Goal: Task Accomplishment & Management: Manage account settings

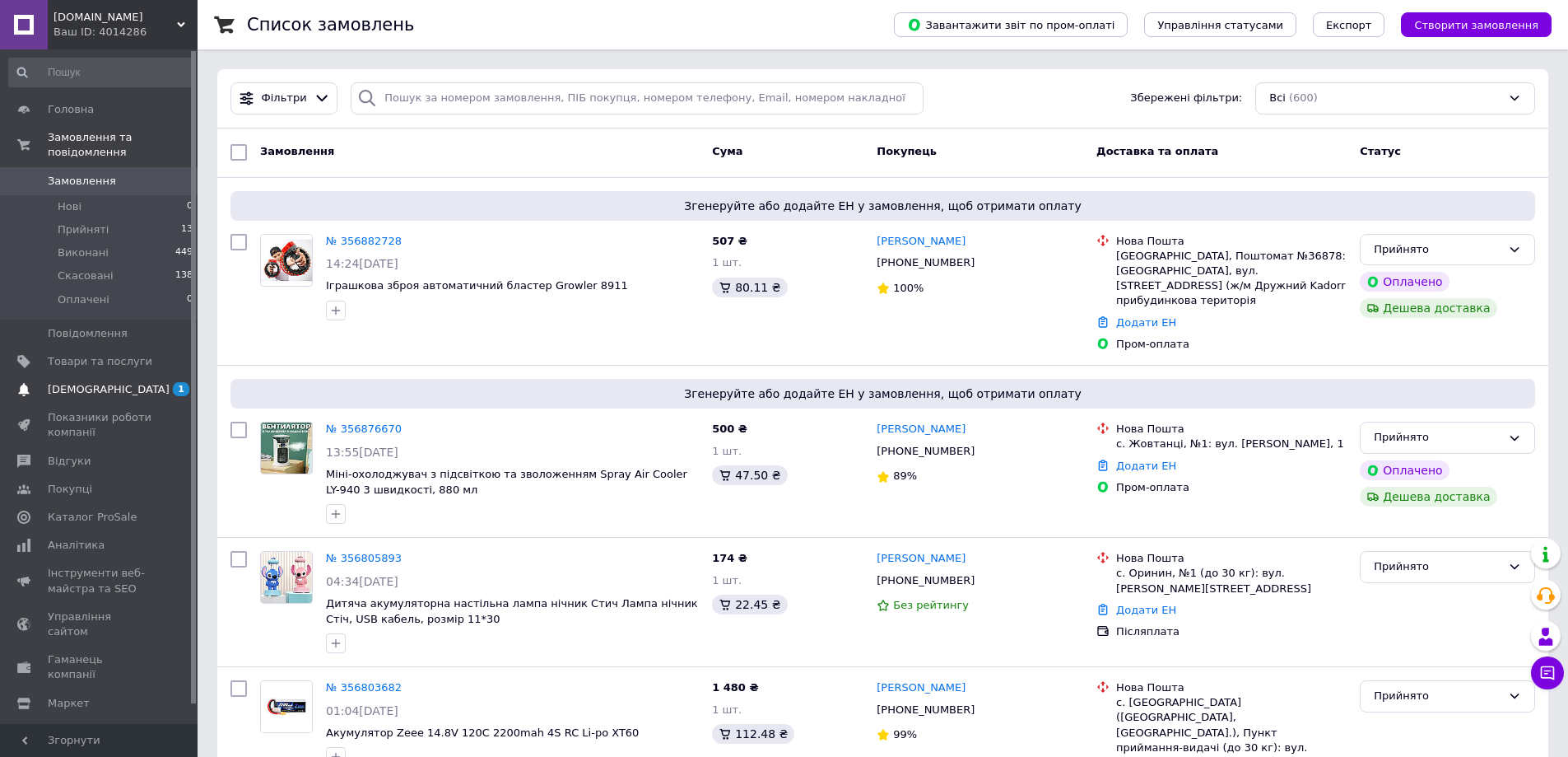
click at [112, 382] on span "[DEMOGRAPHIC_DATA]" at bounding box center [100, 390] width 105 height 15
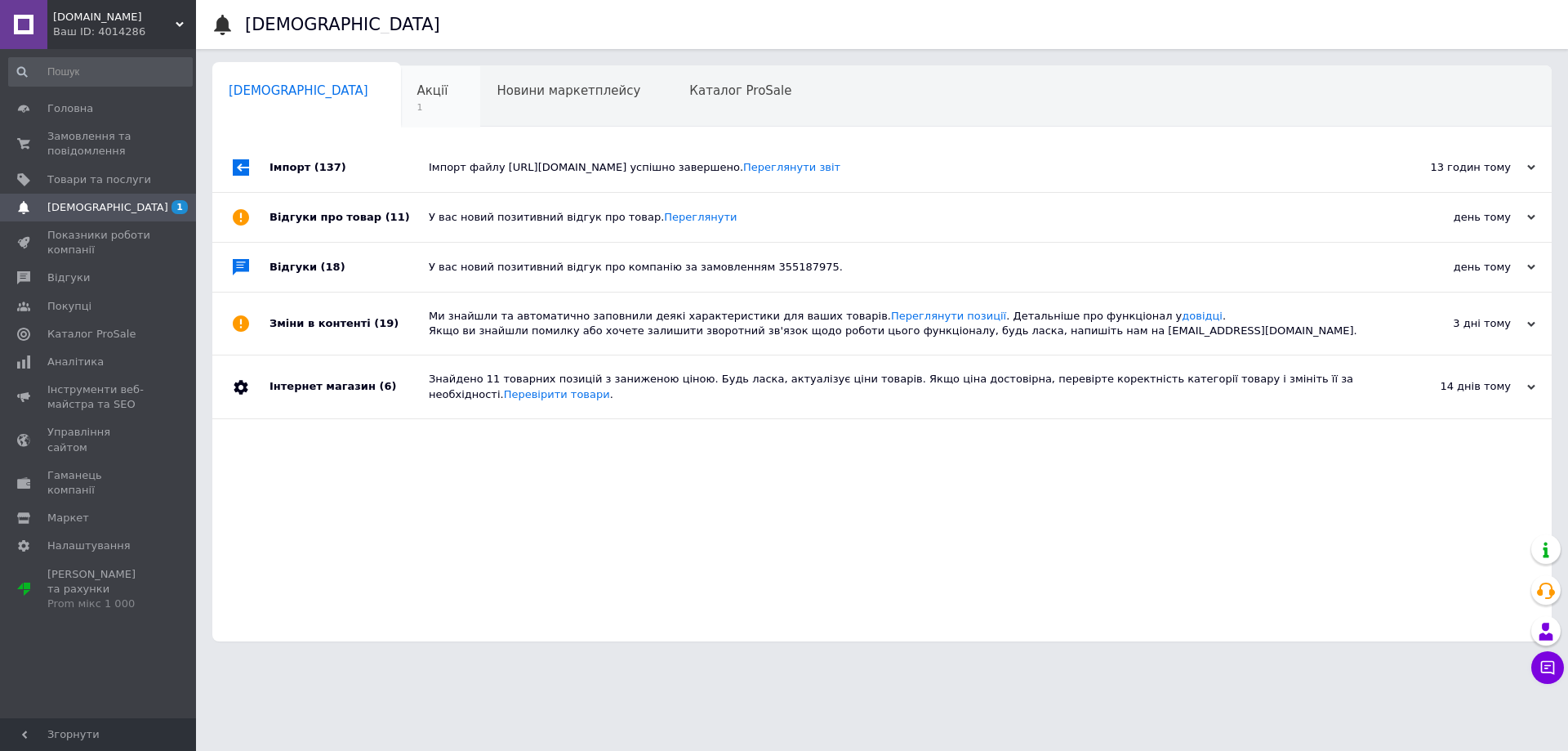
click at [401, 100] on div "Акції 1" at bounding box center [441, 97] width 80 height 62
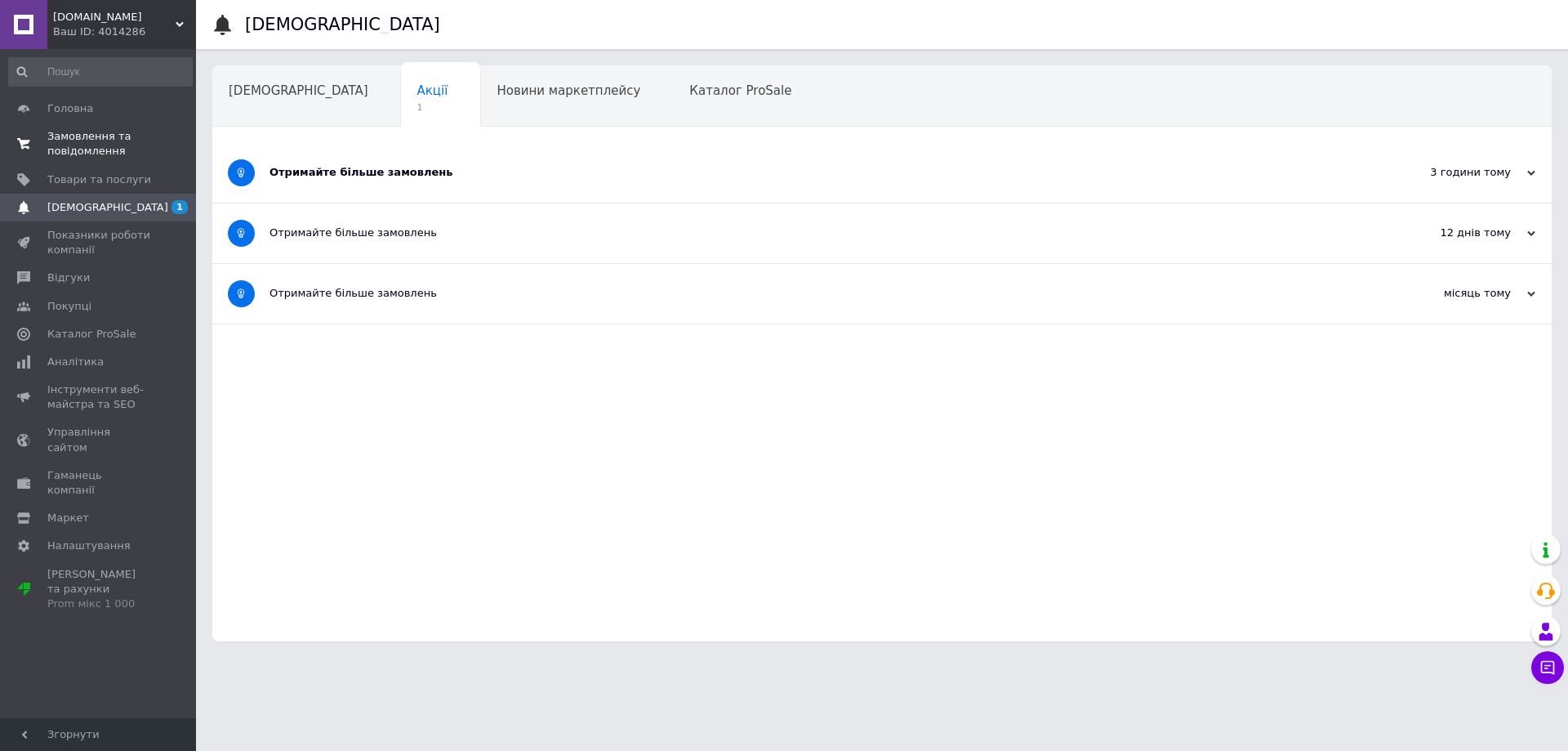
click at [143, 143] on span "Замовлення та повідомлення" at bounding box center [99, 144] width 104 height 29
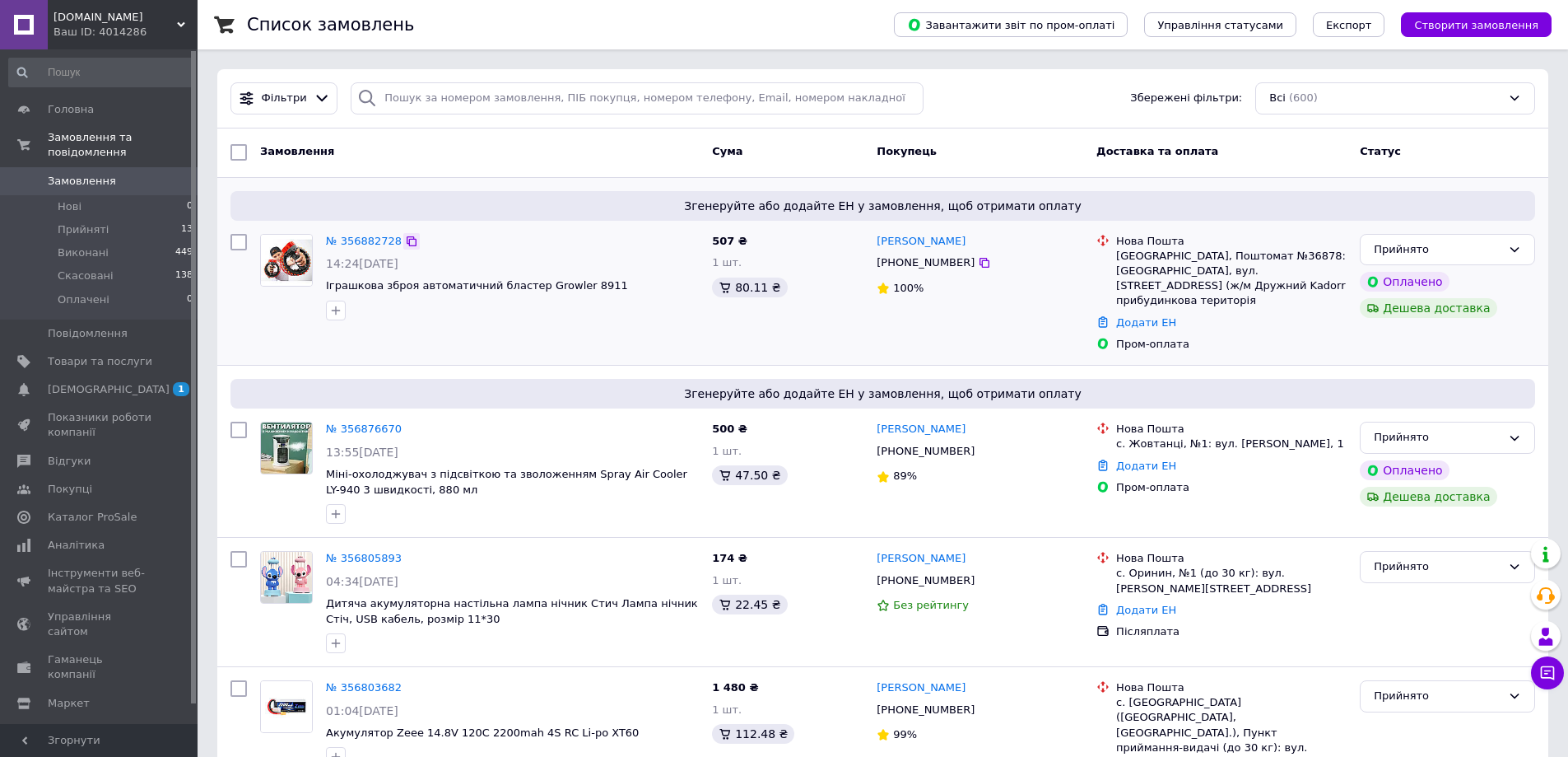
click at [407, 241] on icon at bounding box center [412, 241] width 10 height 10
click at [359, 423] on link "№ 356876670" at bounding box center [364, 428] width 76 height 12
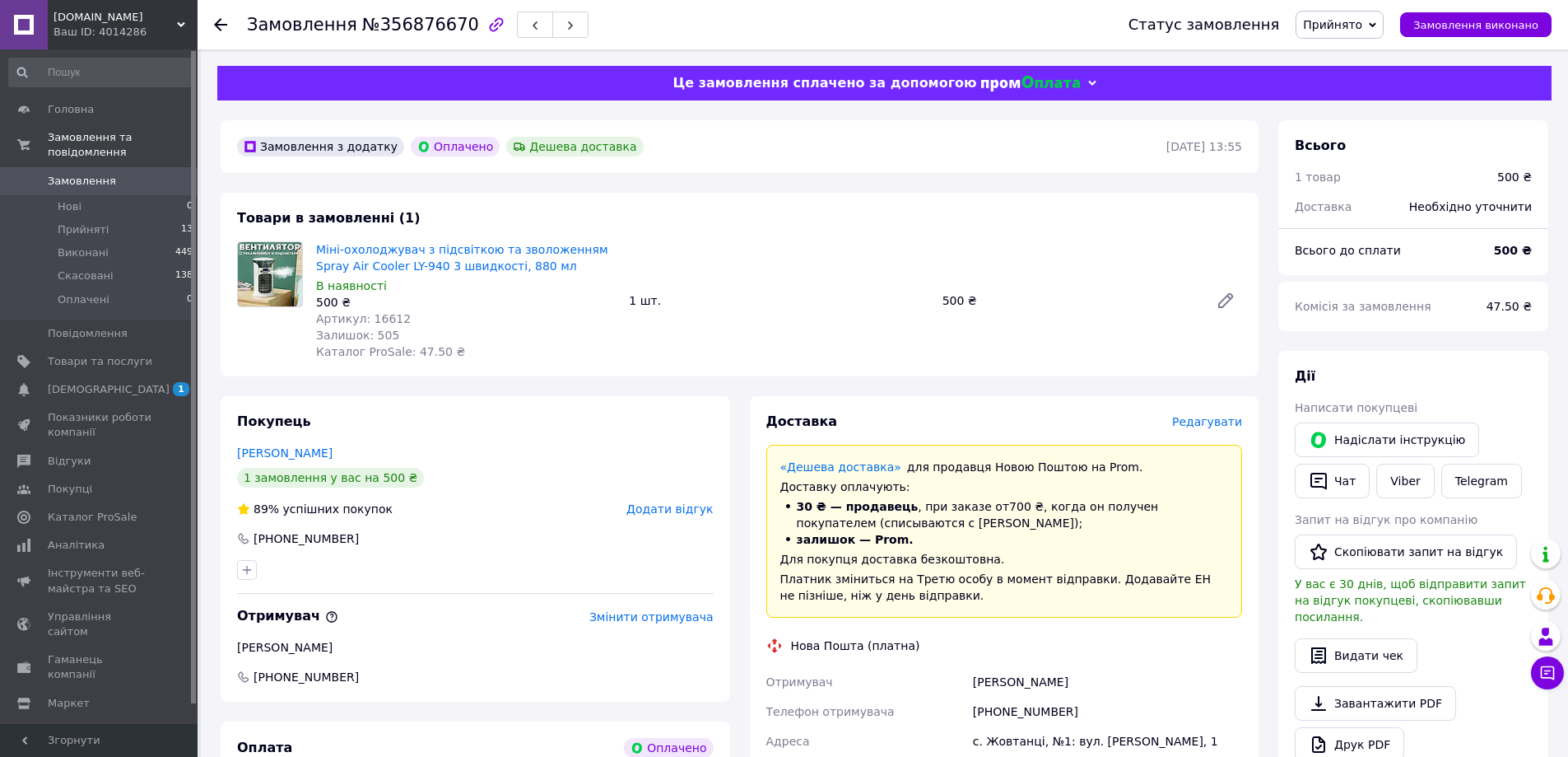
click at [221, 22] on icon at bounding box center [220, 25] width 13 height 13
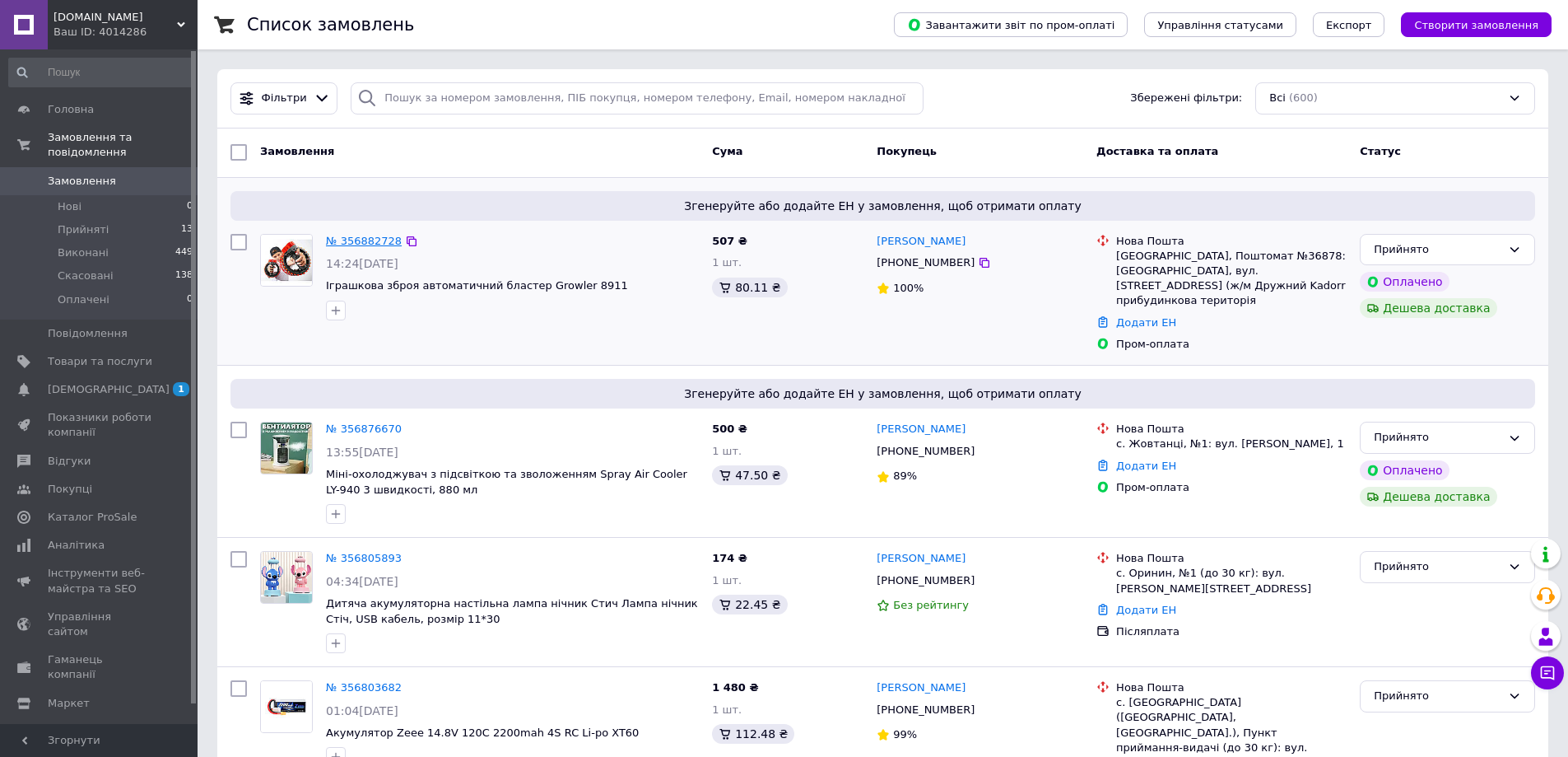
click at [347, 239] on link "№ 356882728" at bounding box center [364, 240] width 76 height 12
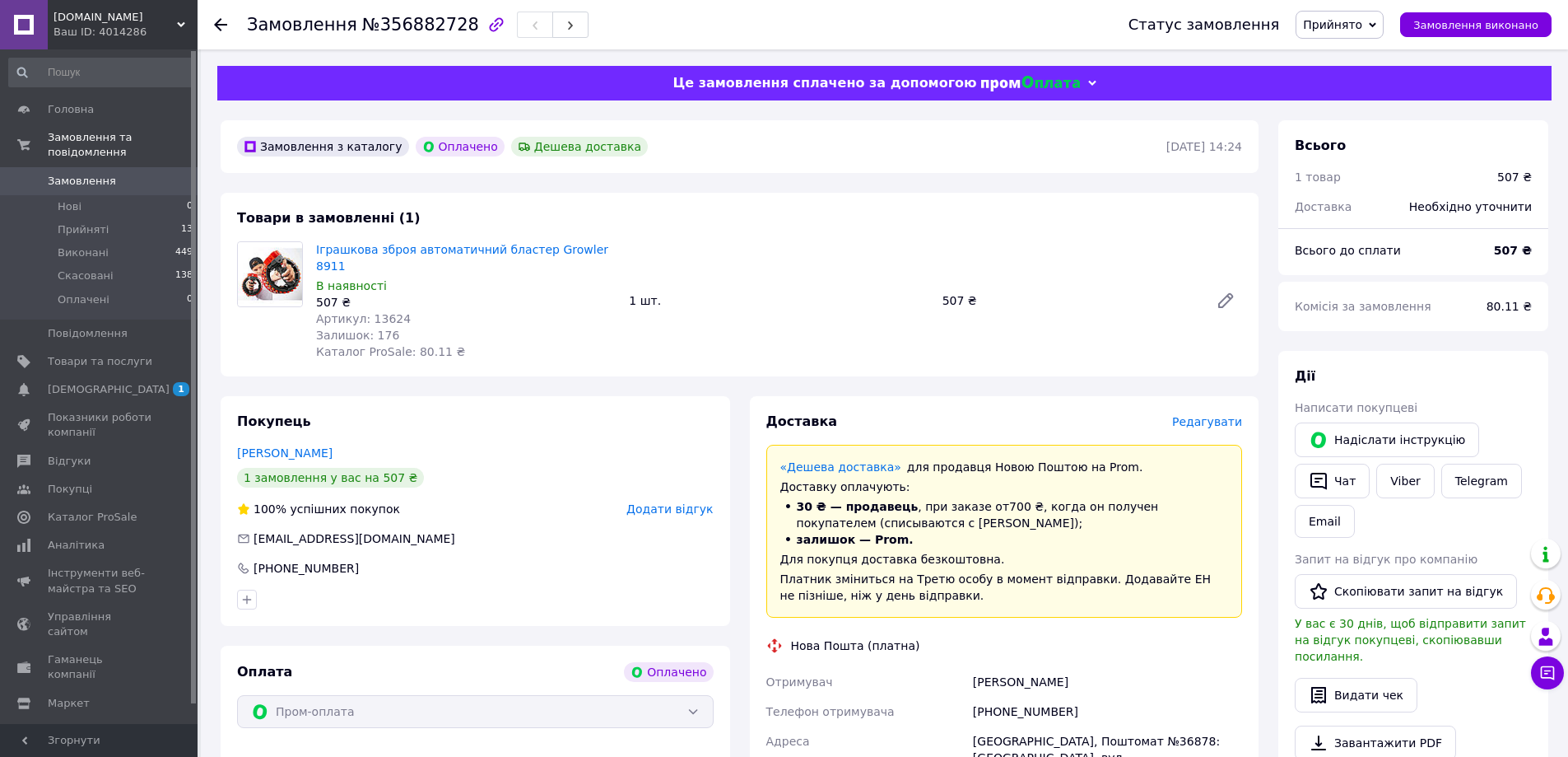
click at [219, 21] on use at bounding box center [220, 25] width 13 height 13
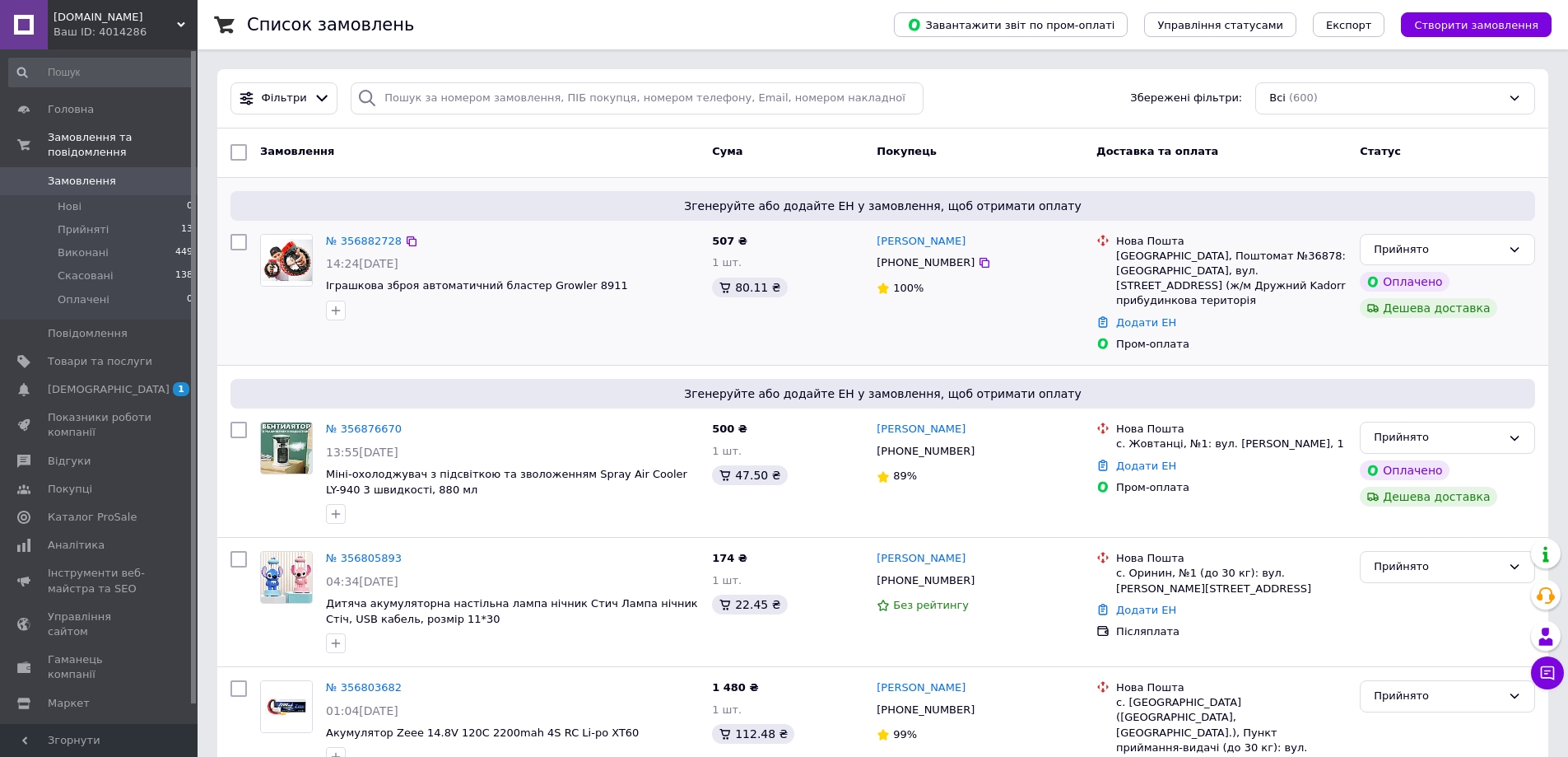
drag, startPoint x: 972, startPoint y: 243, endPoint x: 868, endPoint y: 241, distance: 104.0
click at [868, 241] on div "№ 356882728 14:24[DATE] Іграшкова зброя автоматичний бластер Growler 8911 507 ₴…" at bounding box center [882, 293] width 1318 height 132
click at [987, 232] on div "[PERSON_NAME]" at bounding box center [980, 241] width 210 height 19
drag, startPoint x: 976, startPoint y: 242, endPoint x: 879, endPoint y: 229, distance: 97.9
click at [880, 246] on div "[PERSON_NAME]" at bounding box center [980, 241] width 210 height 19
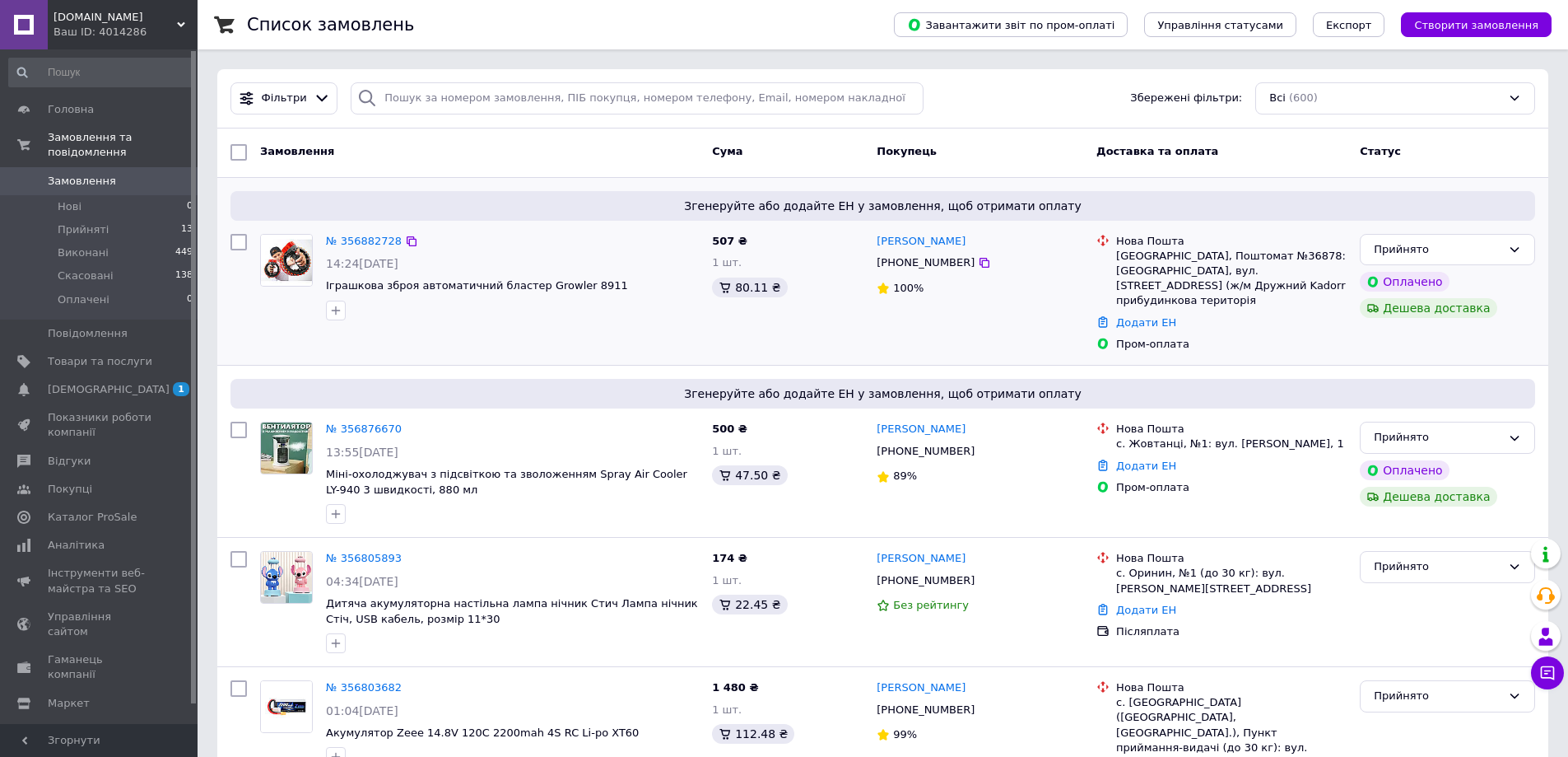
copy link "[PERSON_NAME]"
click at [976, 271] on div at bounding box center [985, 263] width 17 height 17
click at [978, 264] on icon at bounding box center [985, 263] width 13 height 13
click at [1123, 253] on div "[GEOGRAPHIC_DATA], Поштомат №36878: [GEOGRAPHIC_DATA], вул. [STREET_ADDRESS] (ж…" at bounding box center [1230, 278] width 230 height 60
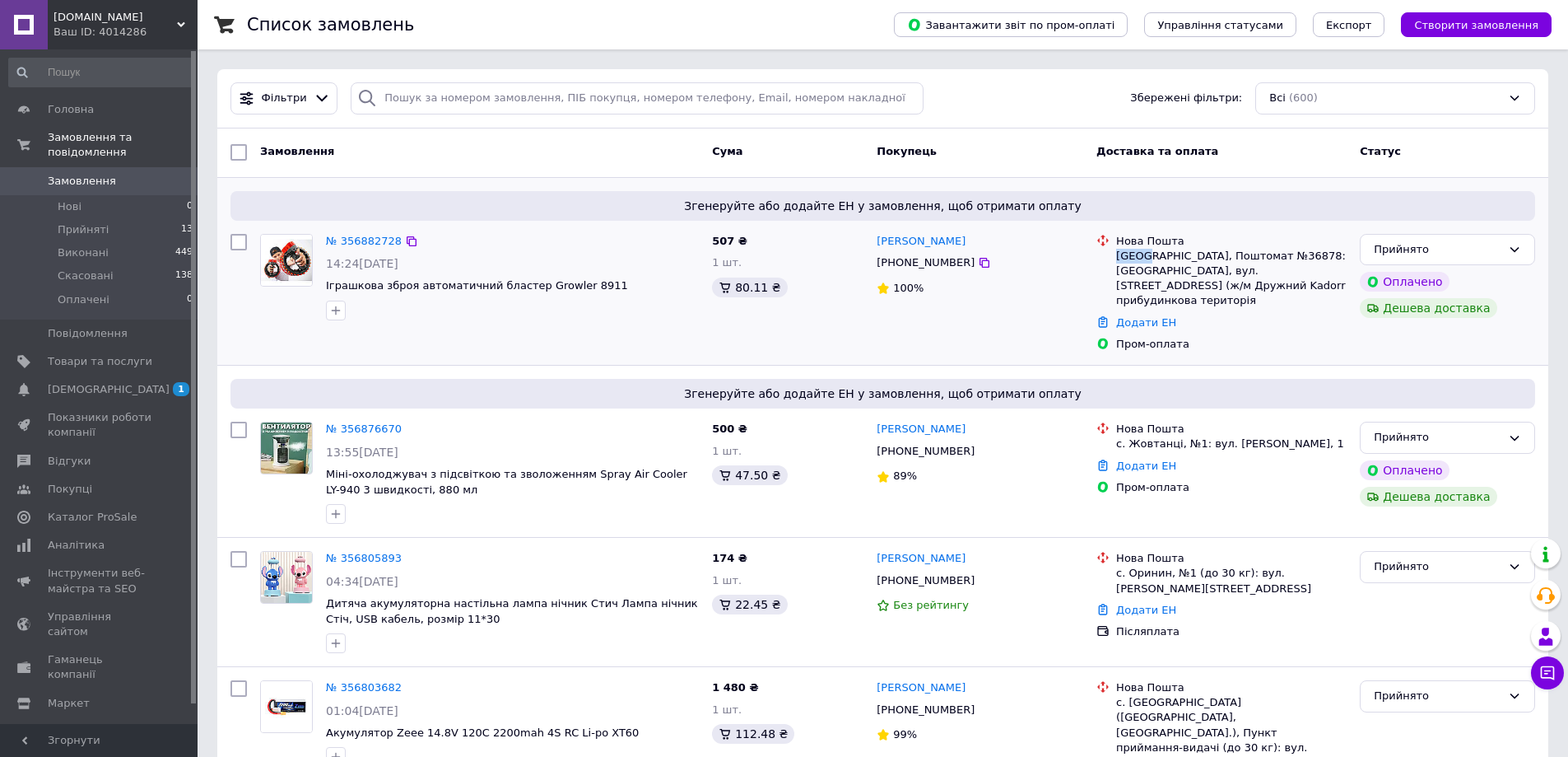
copy div "[GEOGRAPHIC_DATA]"
click at [1225, 254] on div "[GEOGRAPHIC_DATA], Поштомат №36878: [GEOGRAPHIC_DATA], вул. [STREET_ADDRESS] (ж…" at bounding box center [1230, 278] width 230 height 60
copy div "36878"
